Goal: Find specific page/section: Find specific page/section

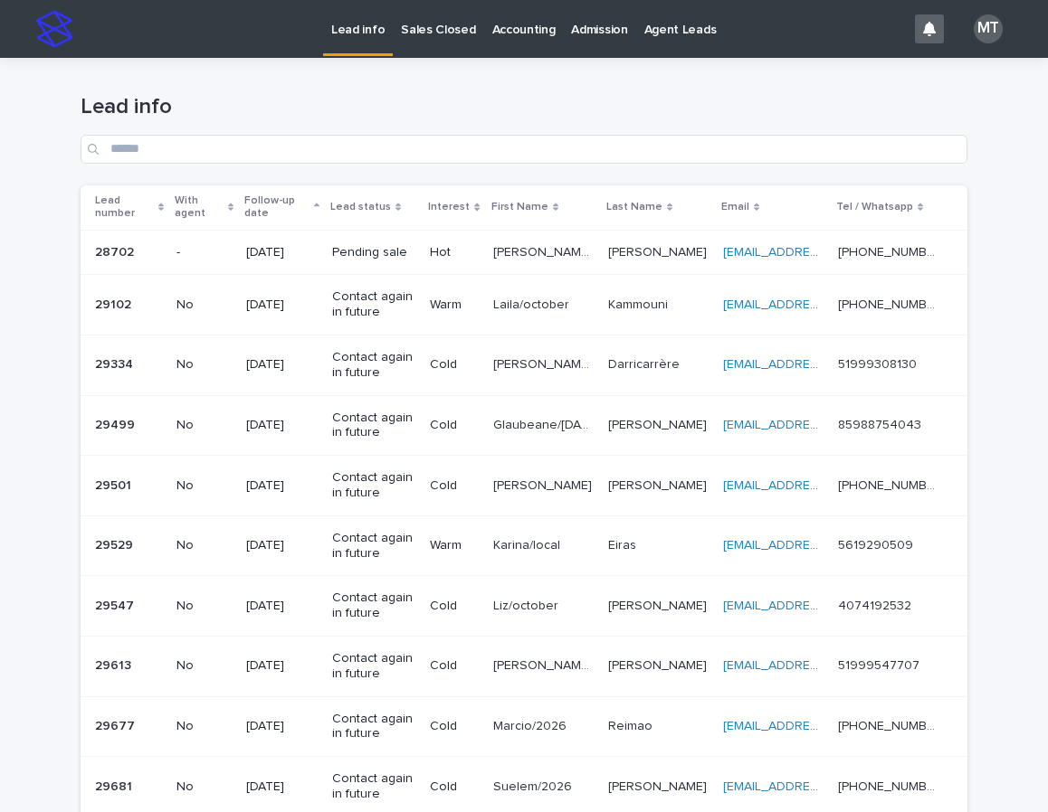
click at [448, 33] on p "Sales Closed" at bounding box center [438, 19] width 74 height 38
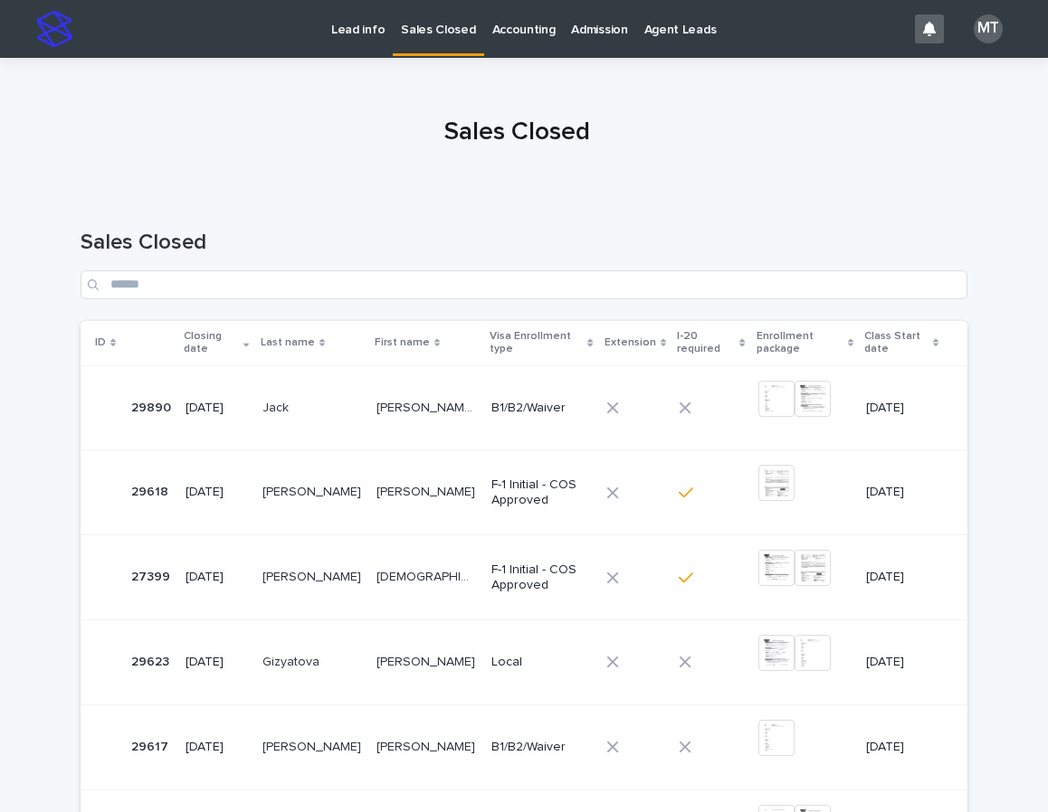
click at [746, 304] on div "Sales Closed" at bounding box center [524, 258] width 887 height 128
click at [541, 272] on input "Search" at bounding box center [524, 285] width 887 height 29
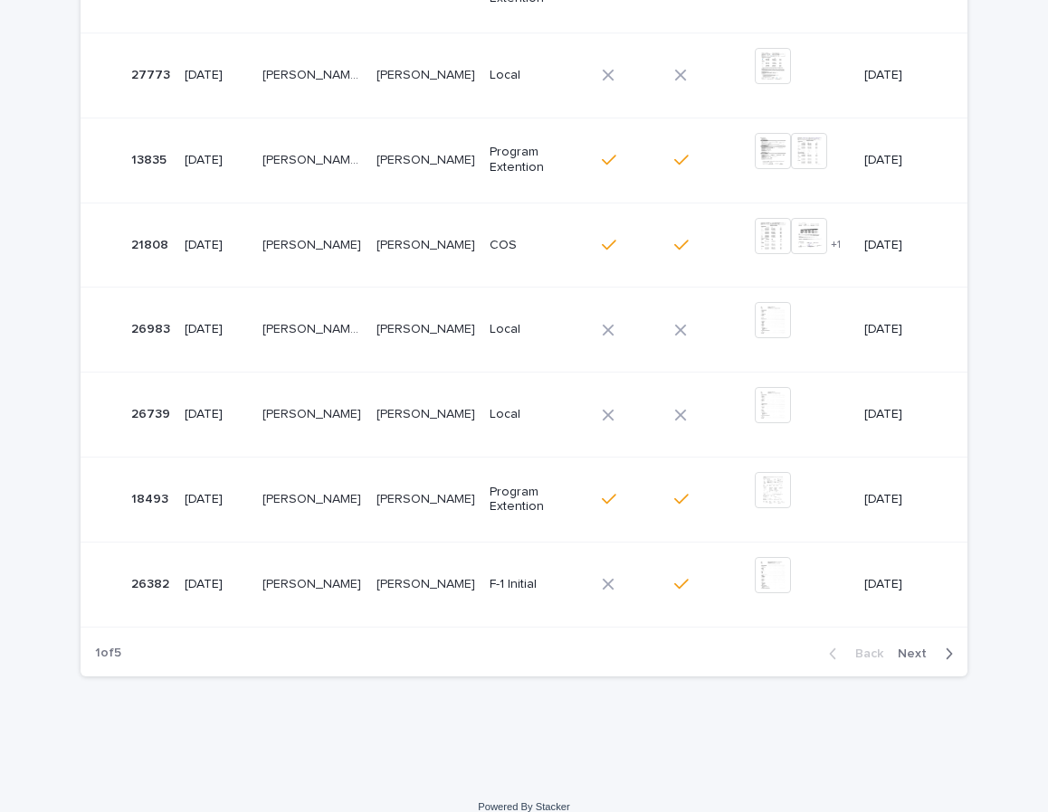
scroll to position [607, 0]
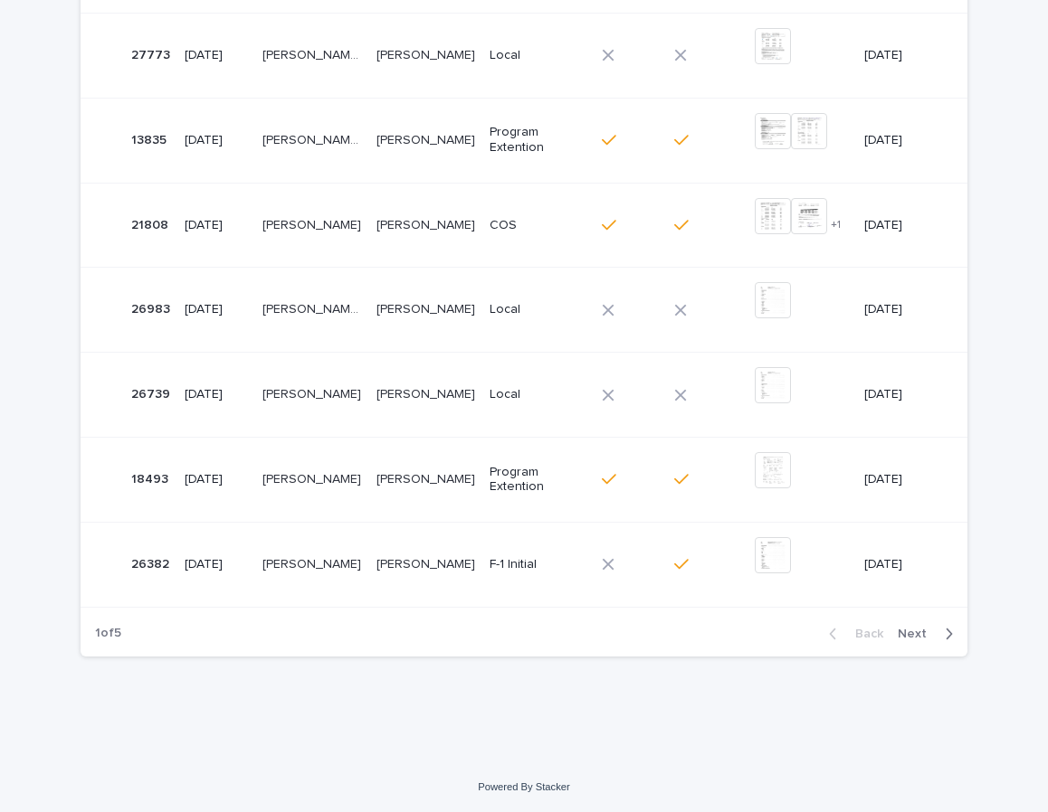
type input "**"
click at [907, 641] on button "Next" at bounding box center [928, 634] width 77 height 16
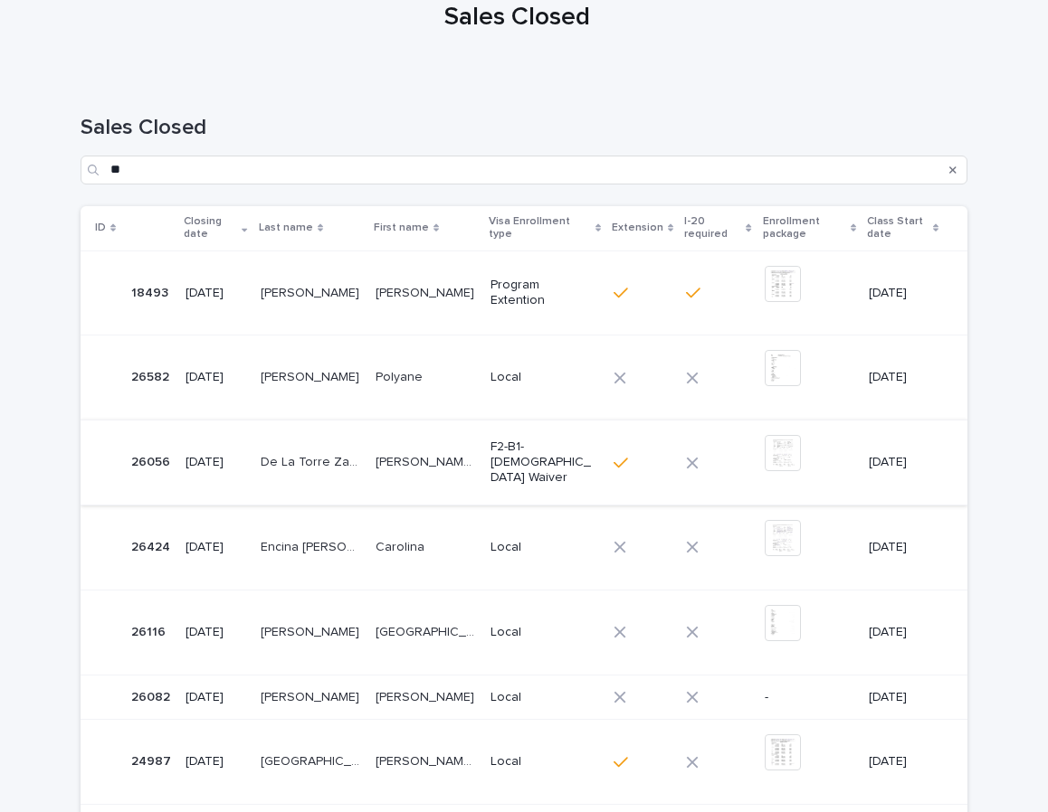
scroll to position [567, 0]
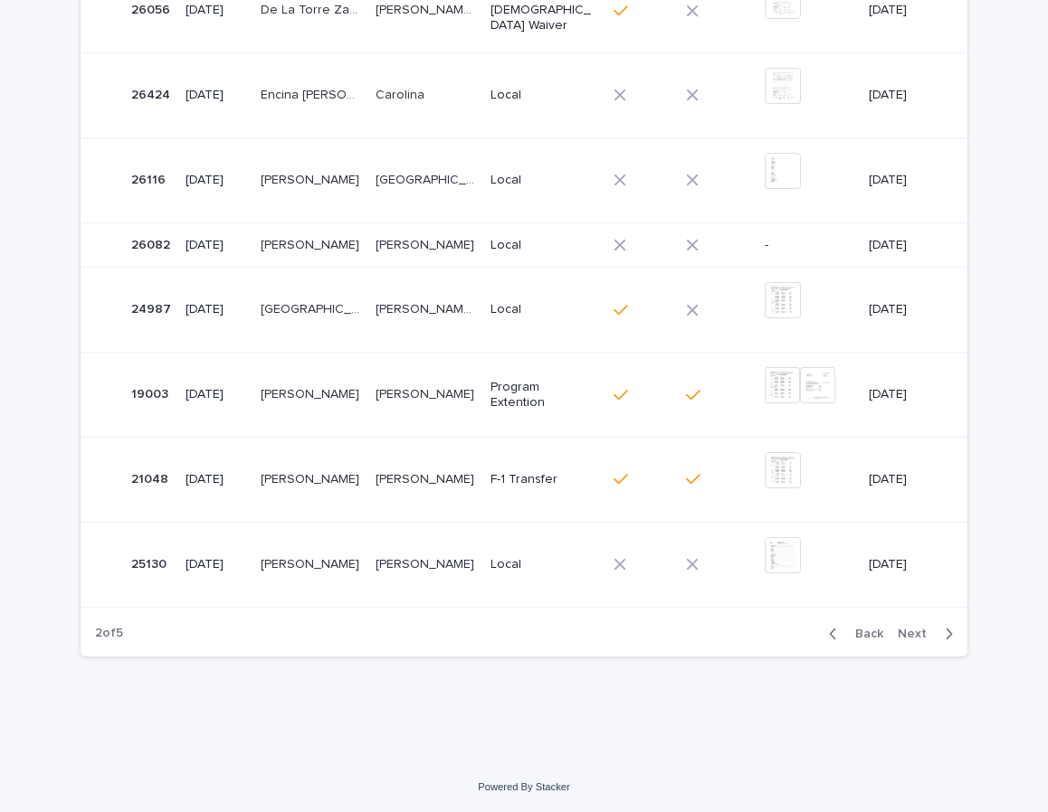
click at [916, 632] on span "Next" at bounding box center [918, 634] width 40 height 13
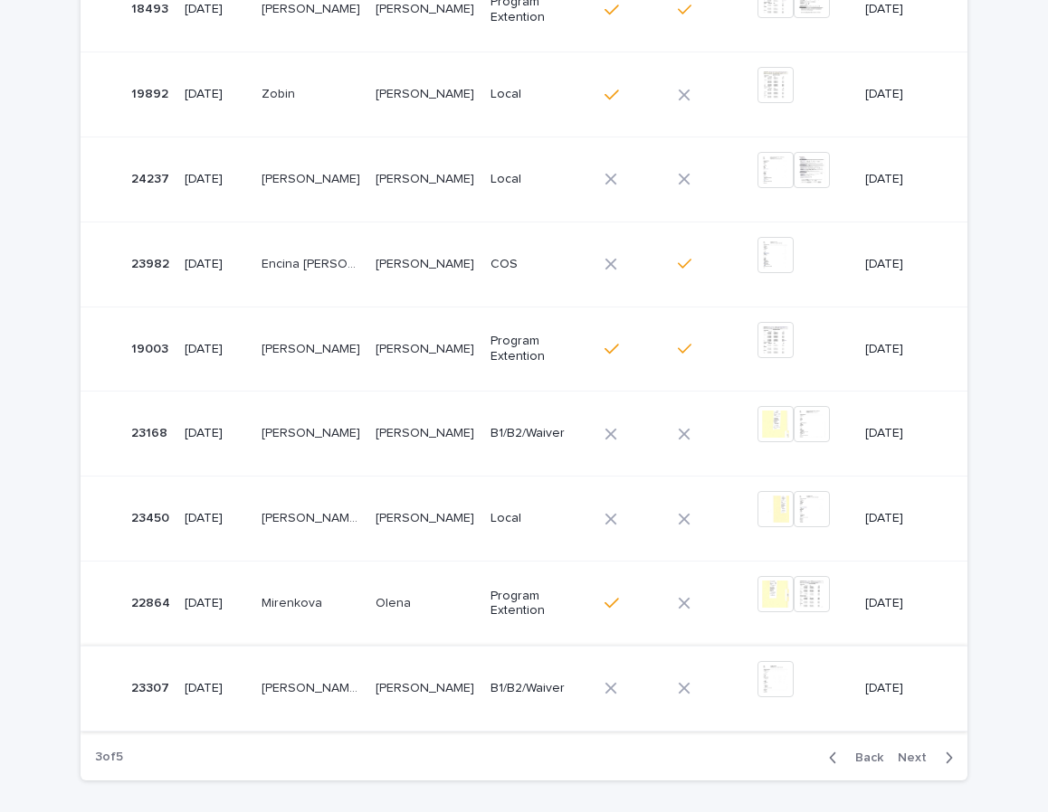
scroll to position [607, 0]
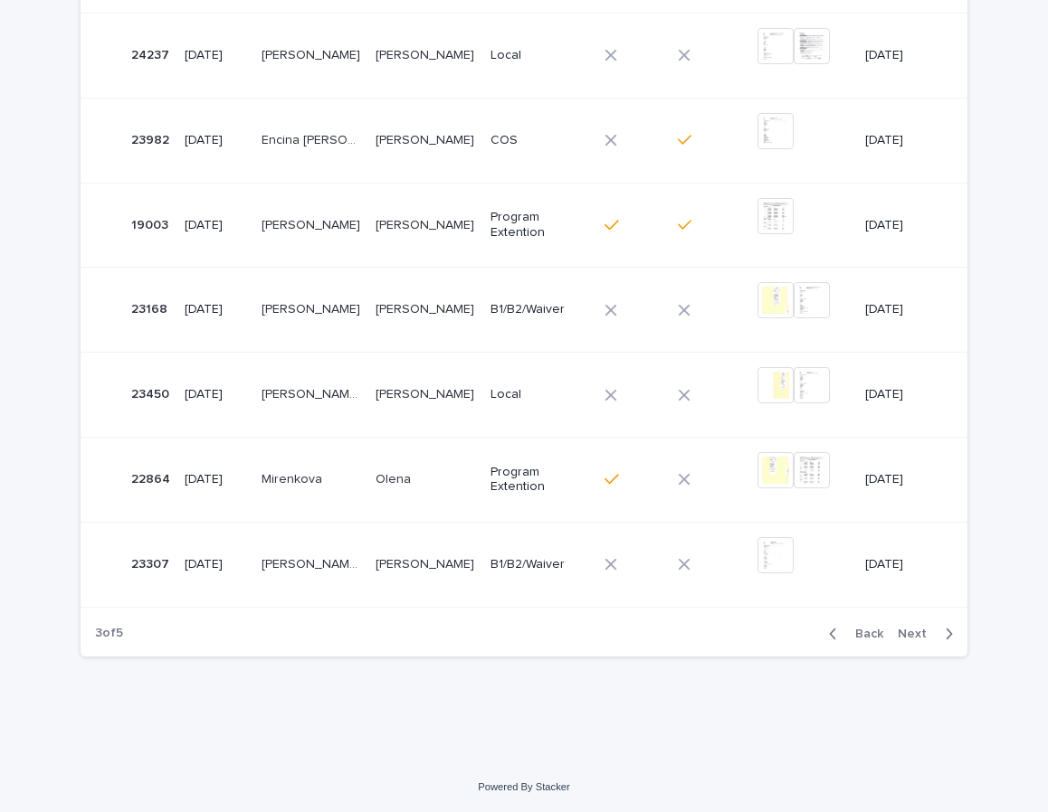
click at [916, 633] on span "Next" at bounding box center [918, 634] width 40 height 13
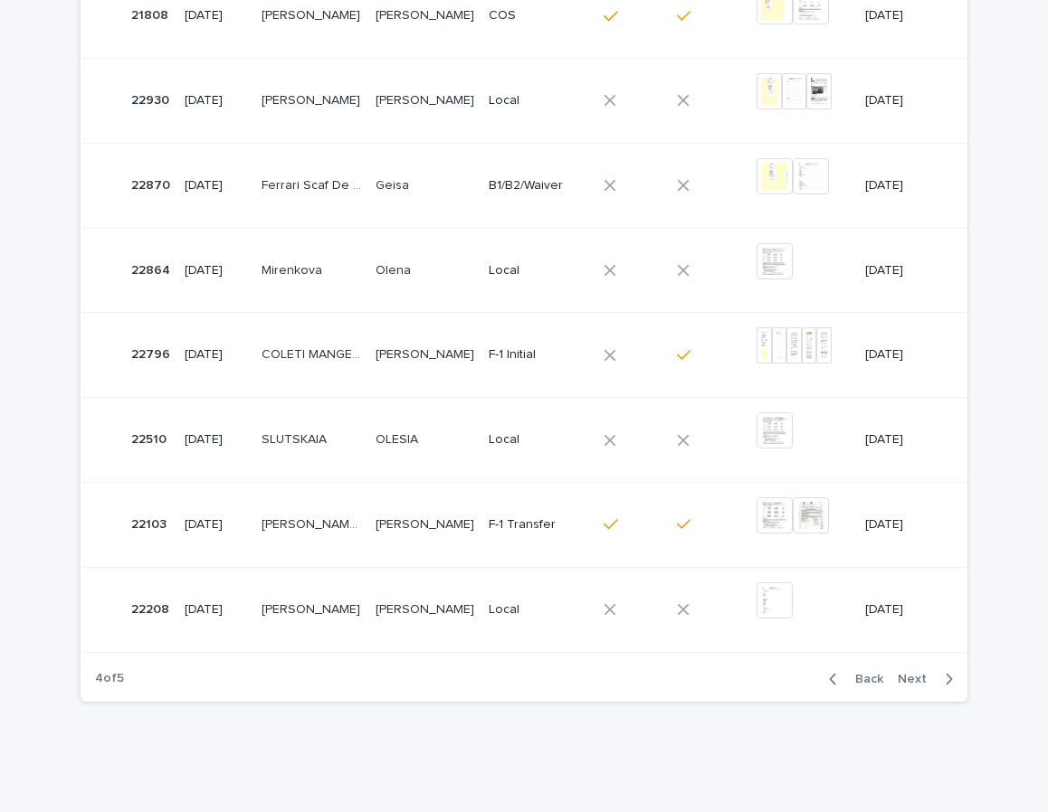
scroll to position [594, 0]
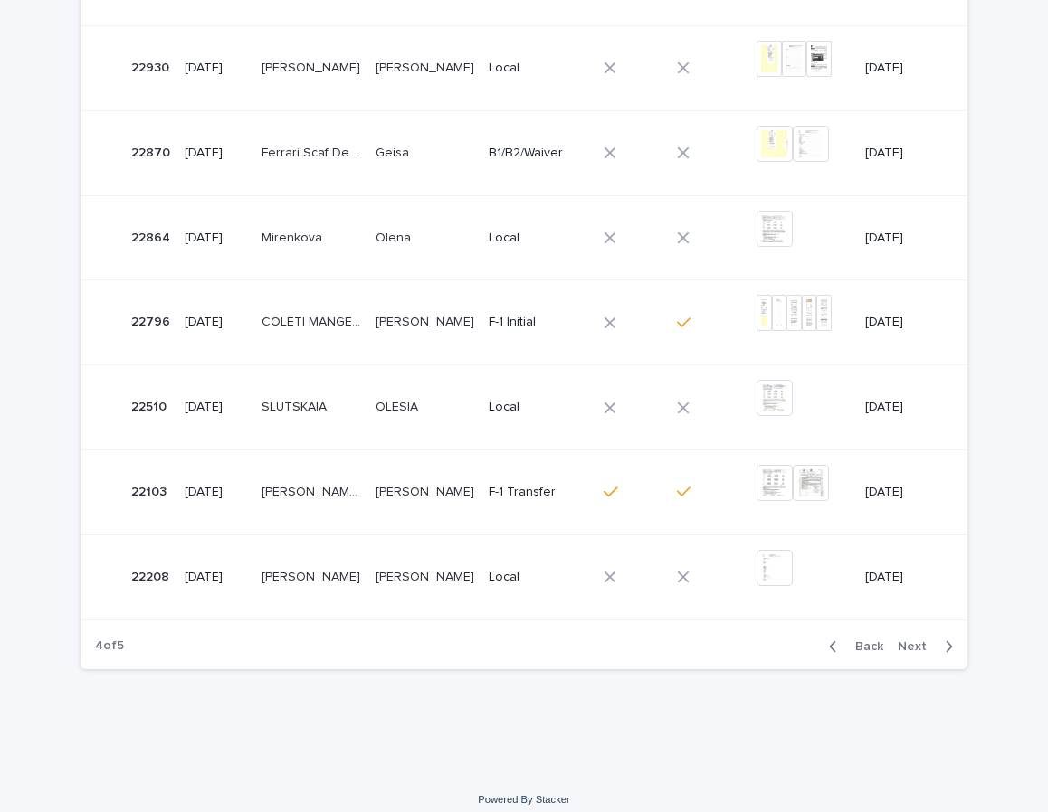
click at [922, 641] on span "Next" at bounding box center [918, 647] width 40 height 13
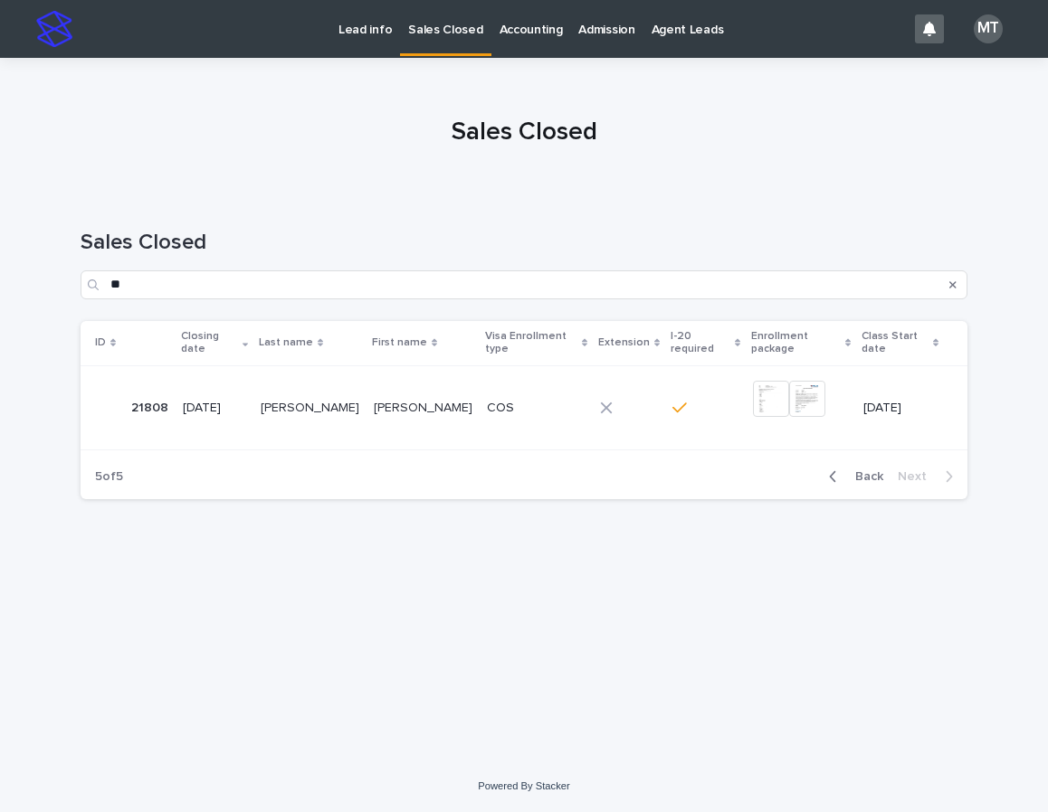
click at [833, 471] on icon "button" at bounding box center [833, 476] width 6 height 11
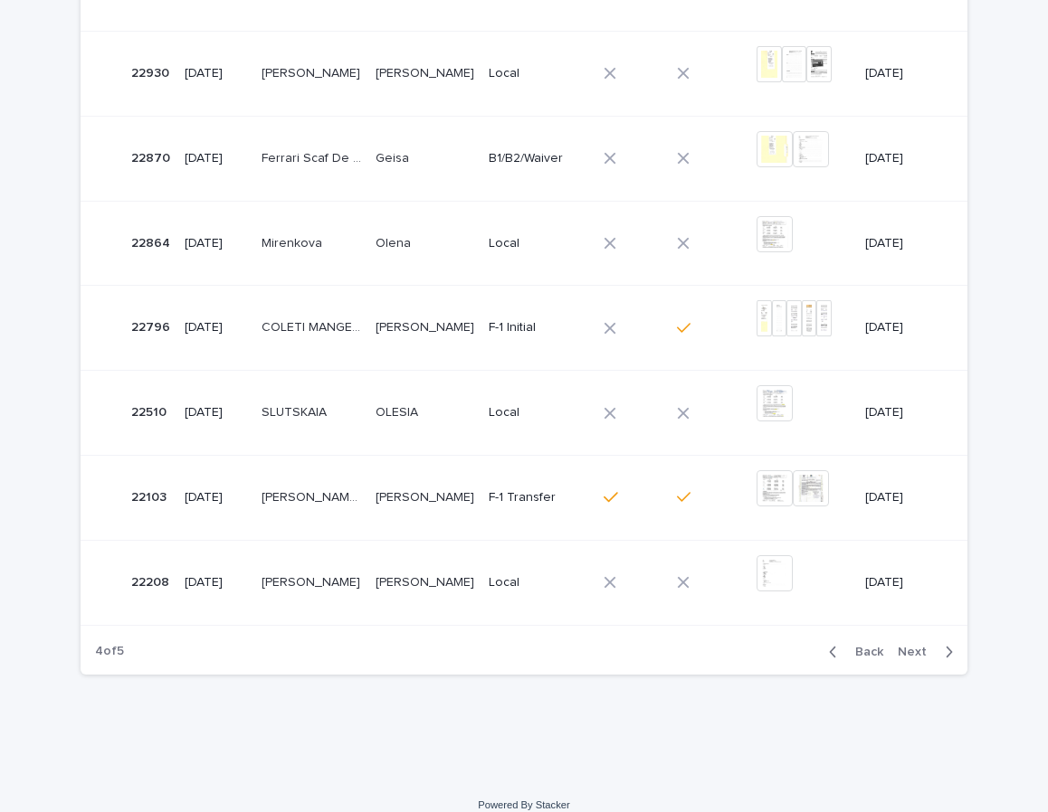
scroll to position [594, 0]
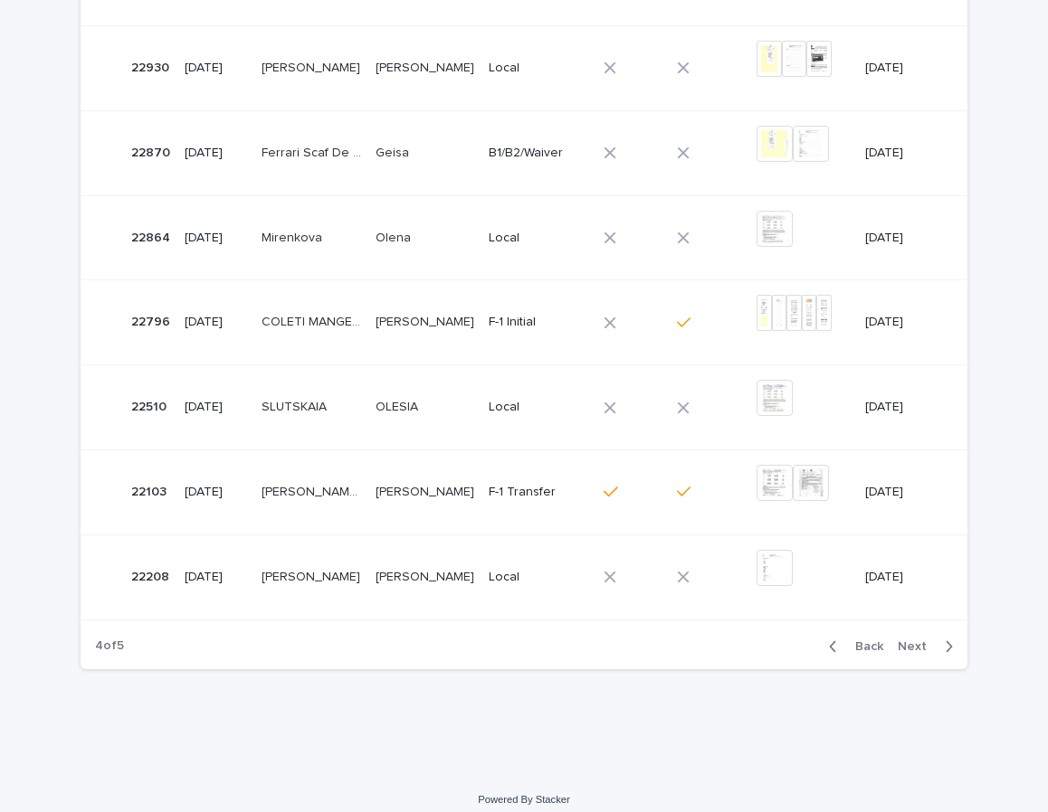
click at [489, 400] on p "Local" at bounding box center [539, 407] width 100 height 15
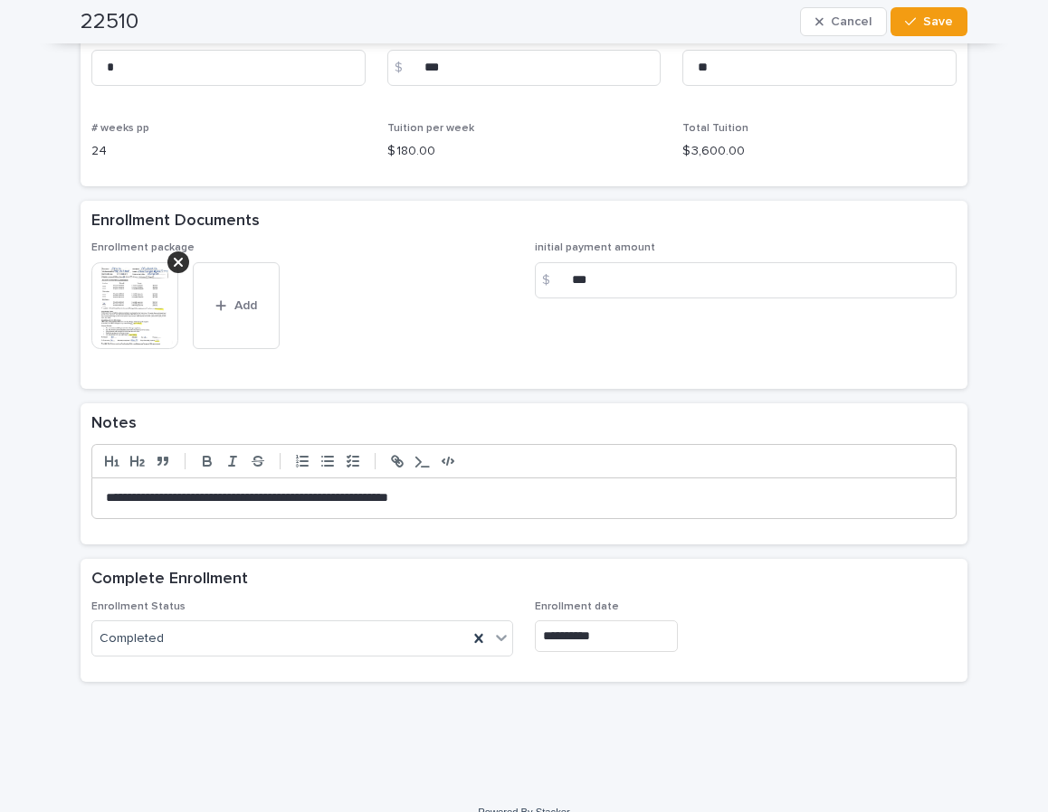
scroll to position [1309, 0]
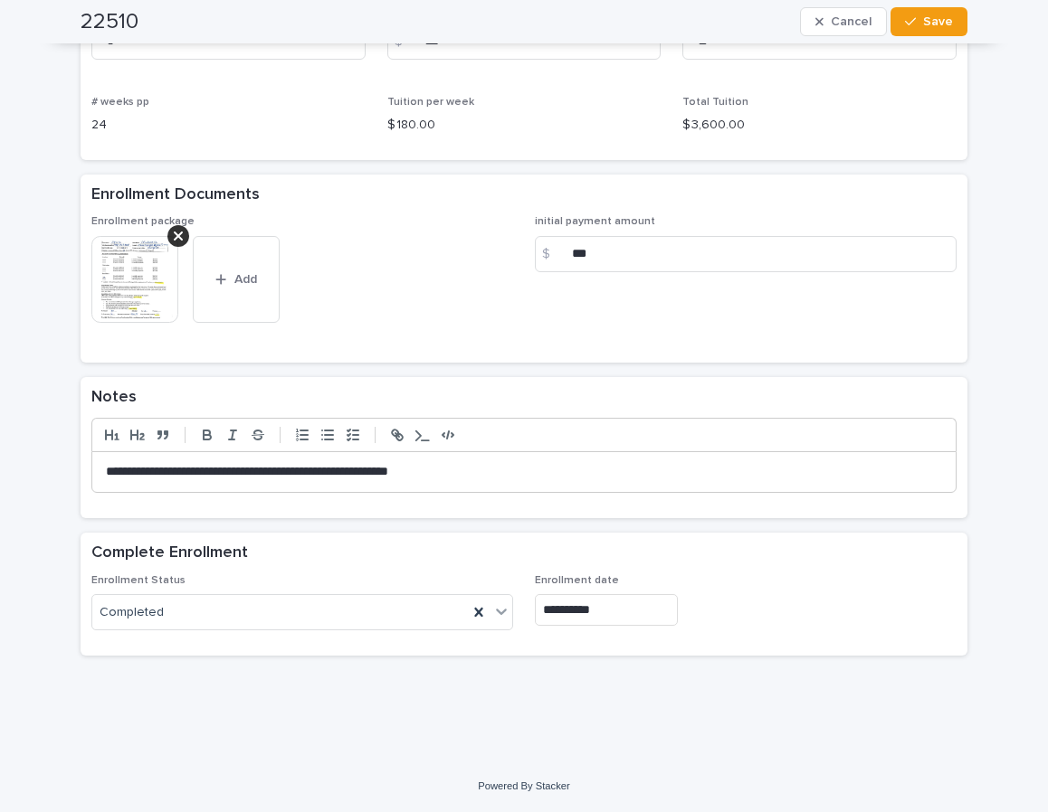
click at [128, 276] on img at bounding box center [134, 279] width 87 height 87
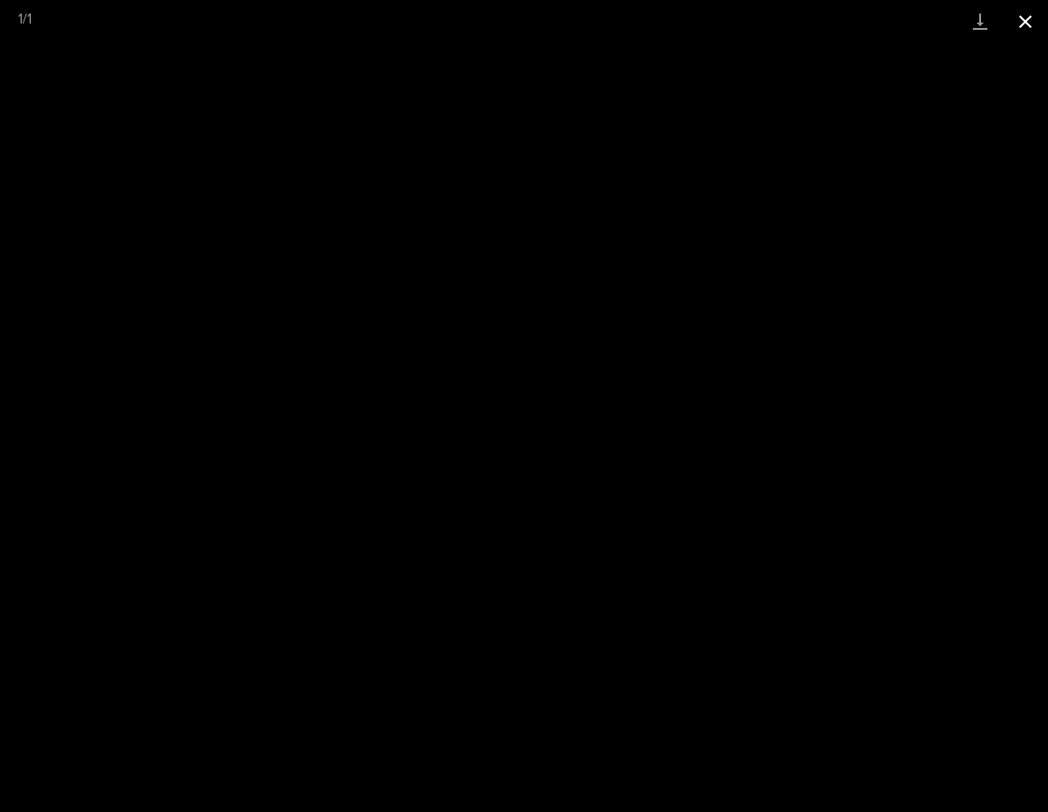
click at [1024, 20] on button "Close gallery" at bounding box center [1024, 21] width 45 height 43
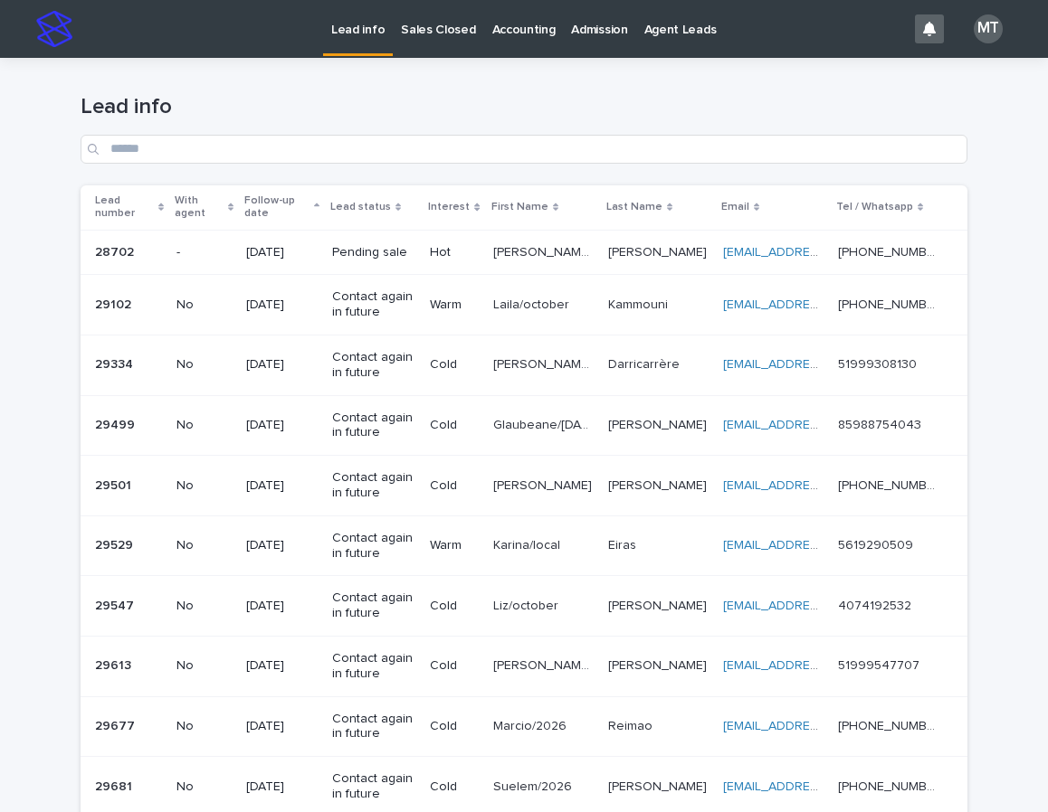
click at [430, 29] on p "Sales Closed" at bounding box center [438, 19] width 74 height 38
